Goal: Communication & Community: Ask a question

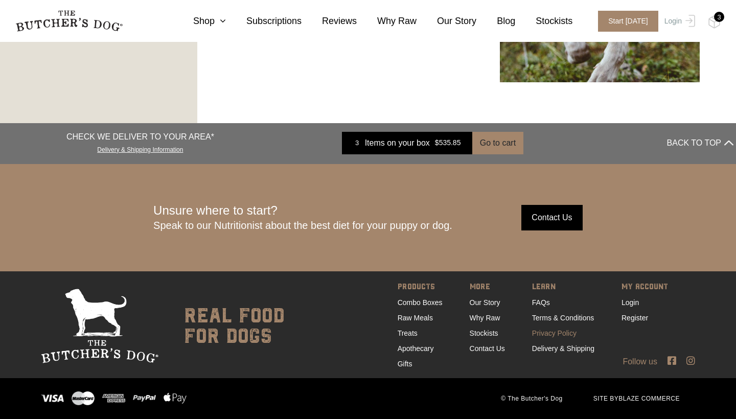
scroll to position [1804, 0]
click at [478, 352] on link "Contact Us" at bounding box center [487, 349] width 35 height 8
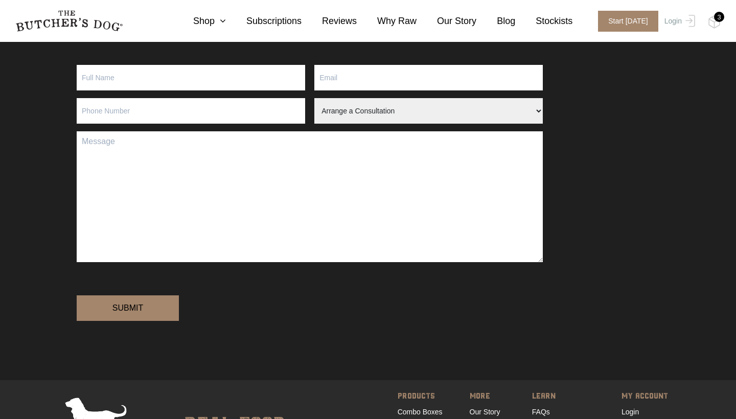
scroll to position [28, 0]
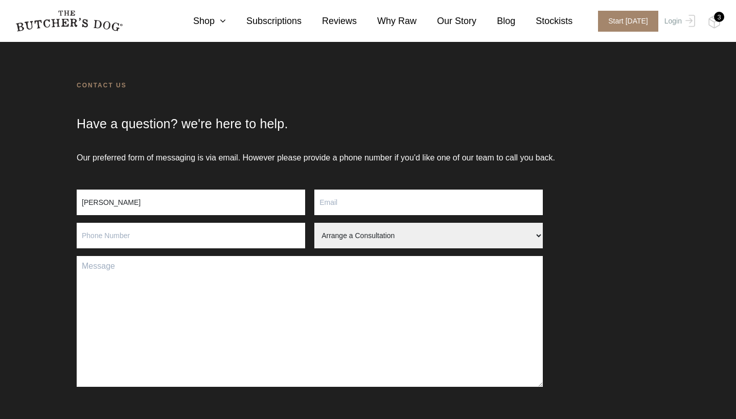
type input "Shannon"
type input "C"
type input "shannon.connor@me.com"
type input "0423498906"
click at [119, 295] on textarea "Contact form" at bounding box center [310, 321] width 466 height 131
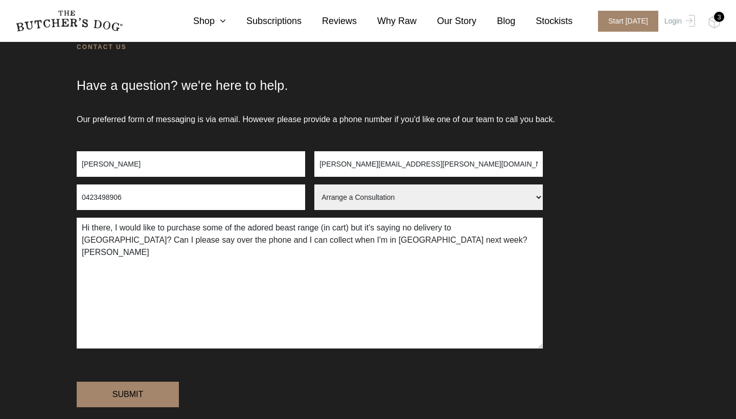
scroll to position [69, 0]
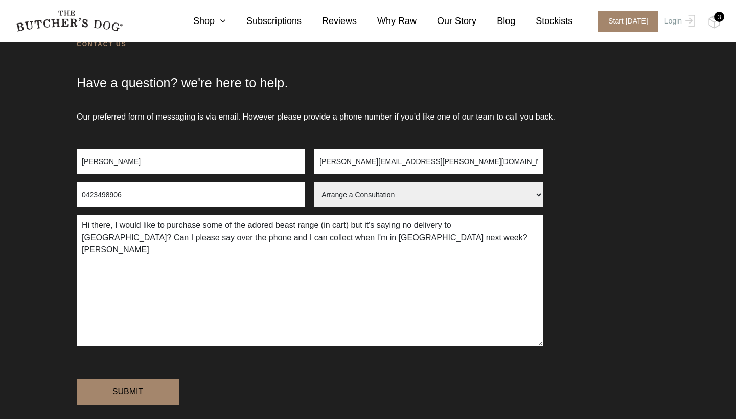
type textarea "Hi there, I would like to purchase some of the adored beast range (in cart) but…"
select select "Order Query"
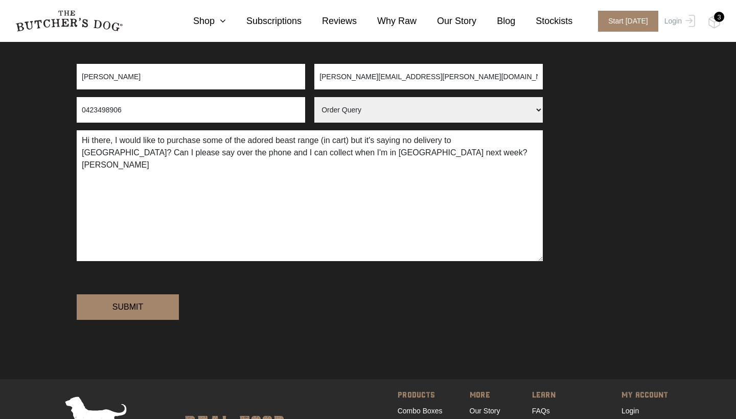
scroll to position [162, 0]
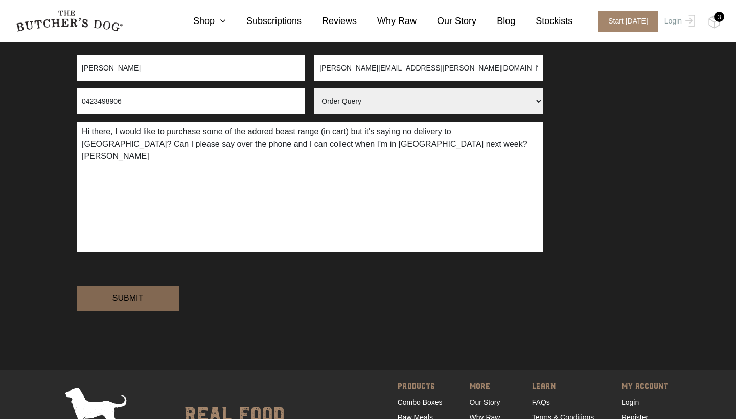
click at [118, 311] on input "Submit" at bounding box center [128, 299] width 102 height 26
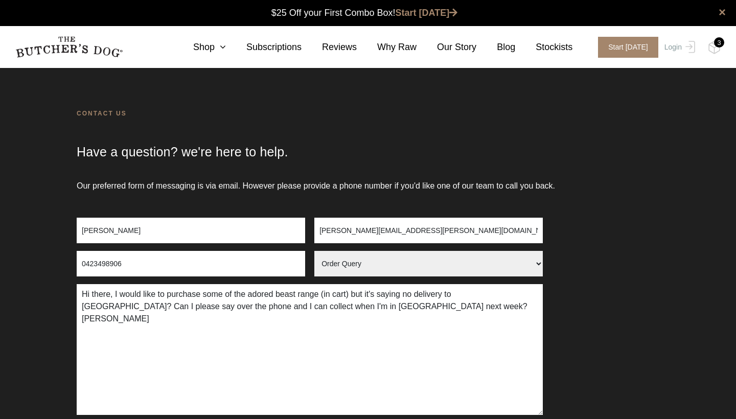
scroll to position [0, 0]
click at [716, 47] on div "3" at bounding box center [719, 42] width 10 height 10
